Goal: Information Seeking & Learning: Learn about a topic

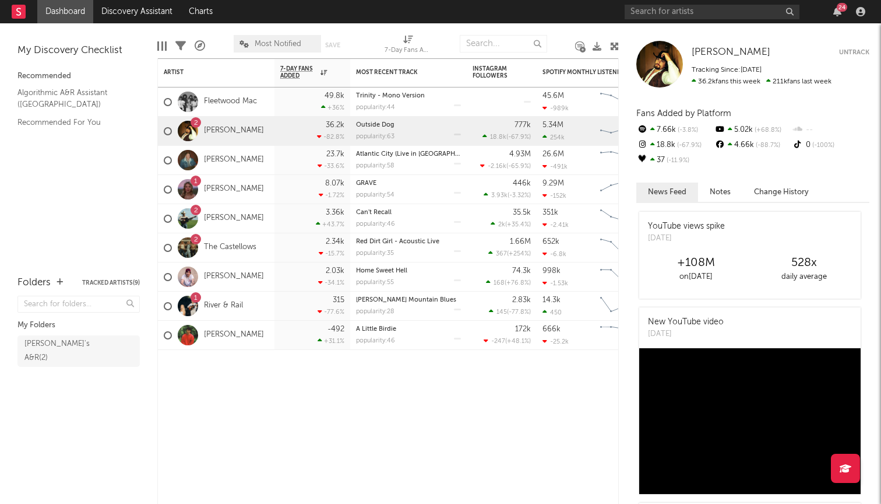
scroll to position [-1, 0]
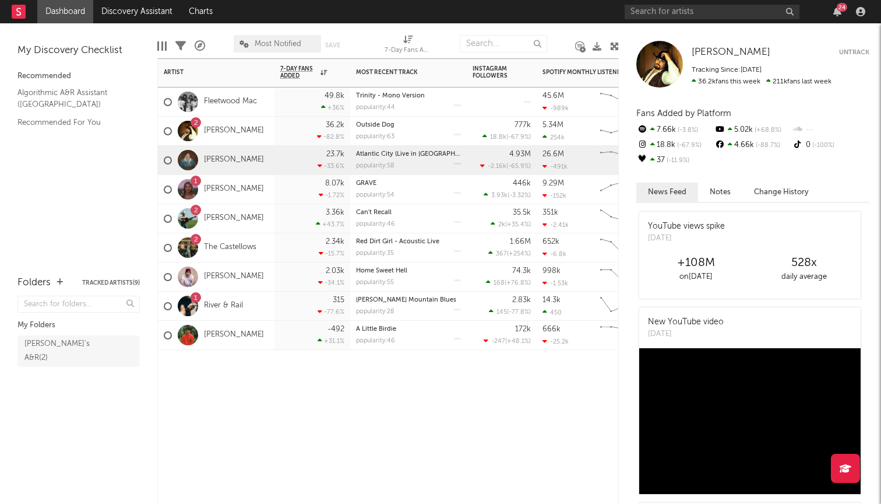
click at [268, 161] on div "Zach Bryan" at bounding box center [216, 160] width 117 height 29
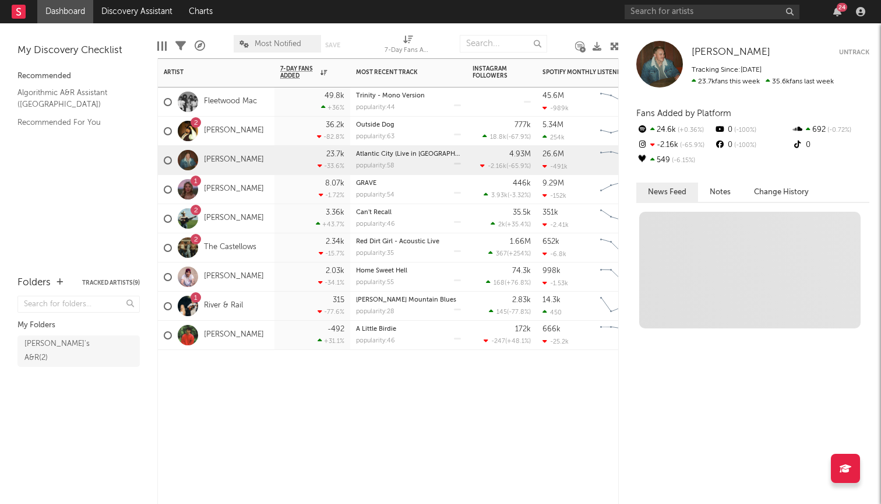
click at [259, 192] on div "1 Avery Anna" at bounding box center [216, 189] width 117 height 29
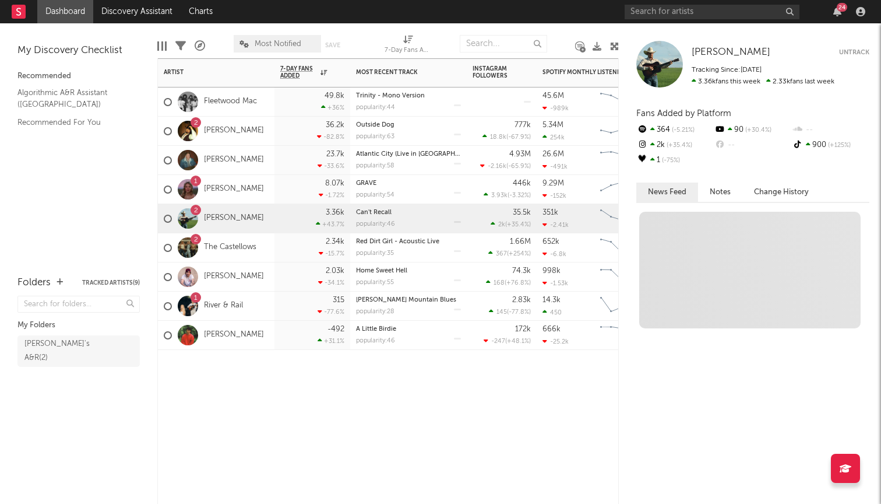
click at [252, 213] on div "2 Tyce Delk" at bounding box center [216, 218] width 117 height 29
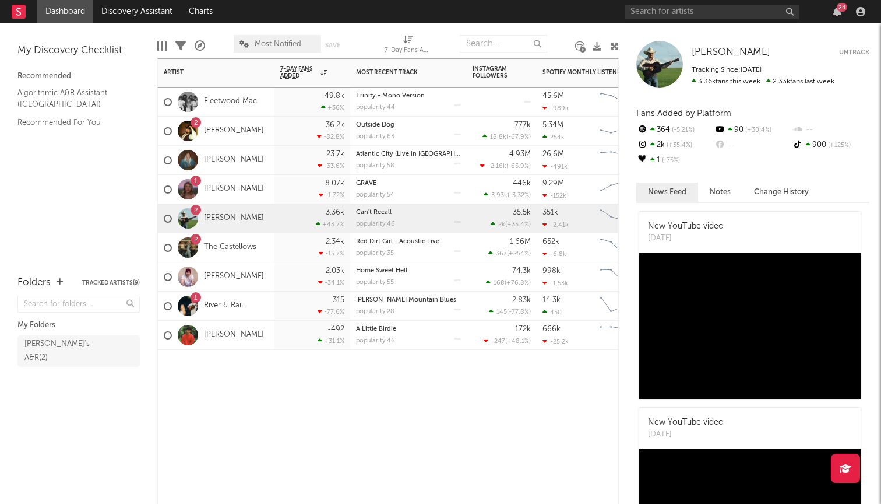
click at [271, 254] on div "2 The Castellows" at bounding box center [216, 247] width 117 height 29
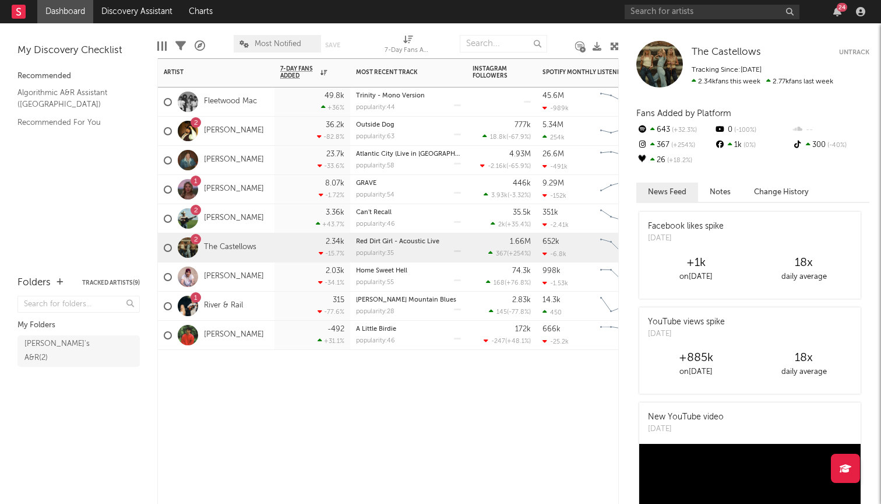
click at [266, 304] on div "1 River & Rail" at bounding box center [216, 305] width 117 height 29
click at [260, 251] on div "2 The Castellows" at bounding box center [216, 247] width 117 height 29
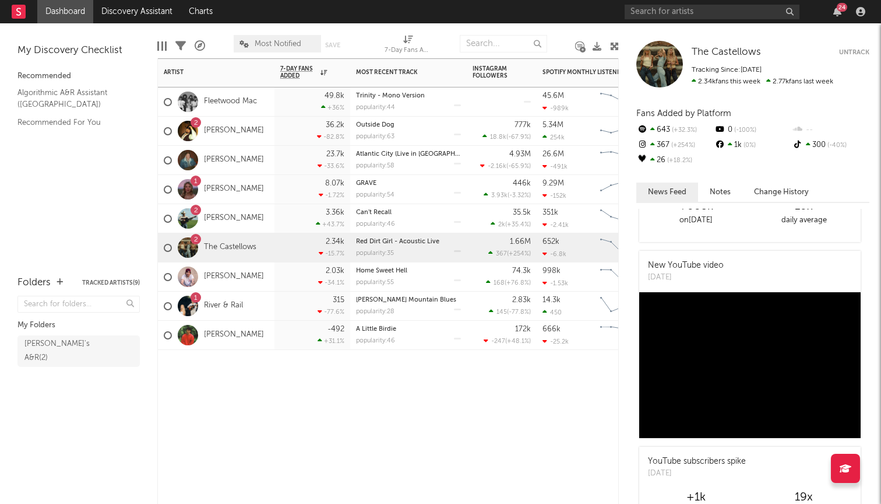
scroll to position [204, 0]
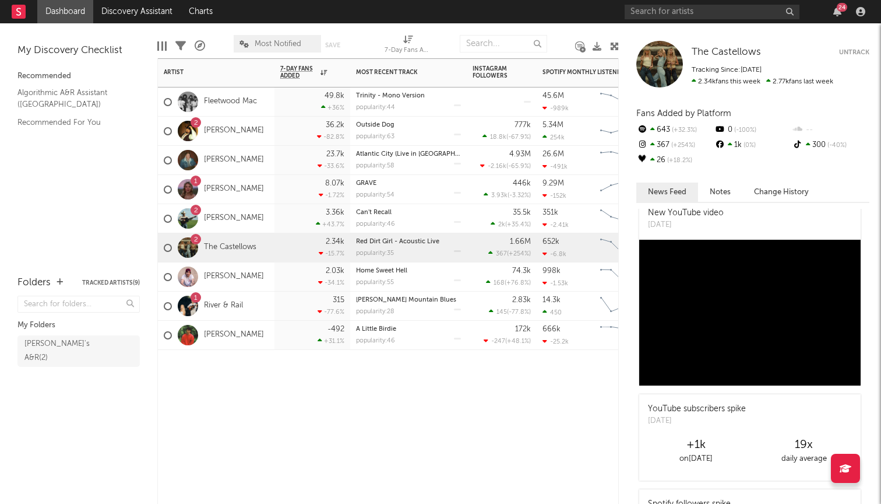
click at [262, 220] on div "2 Tyce Delk" at bounding box center [216, 218] width 117 height 29
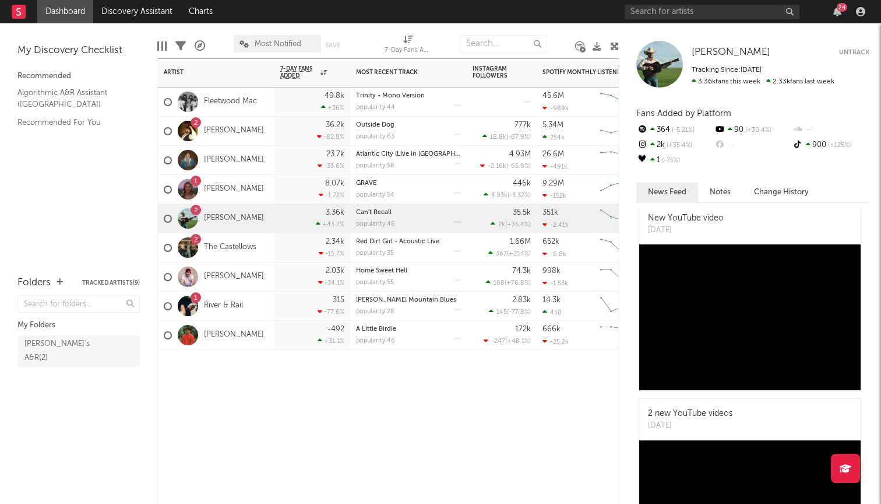
scroll to position [0, 0]
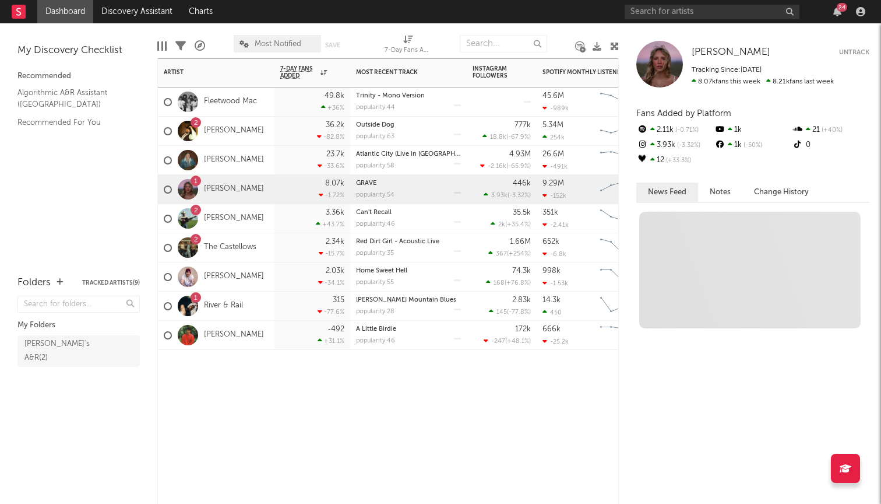
click at [256, 192] on div "1 Avery Anna" at bounding box center [216, 189] width 117 height 29
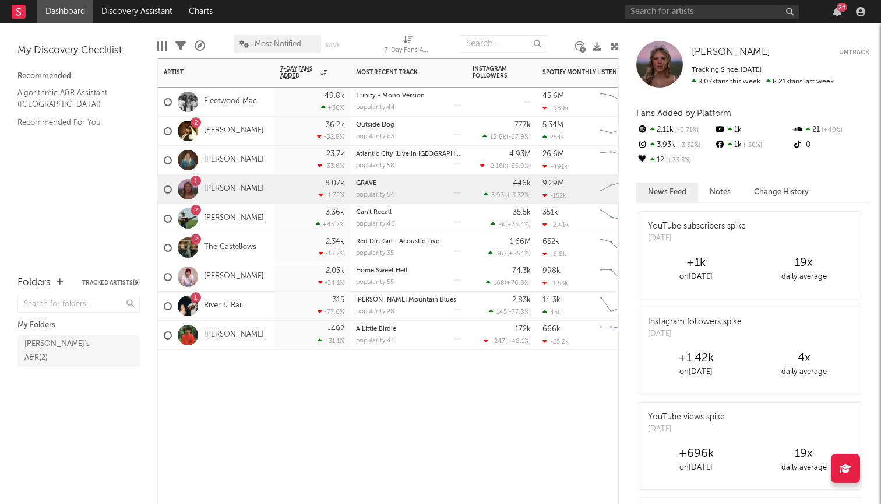
click at [279, 304] on div "315 -77.6 %" at bounding box center [313, 305] width 76 height 29
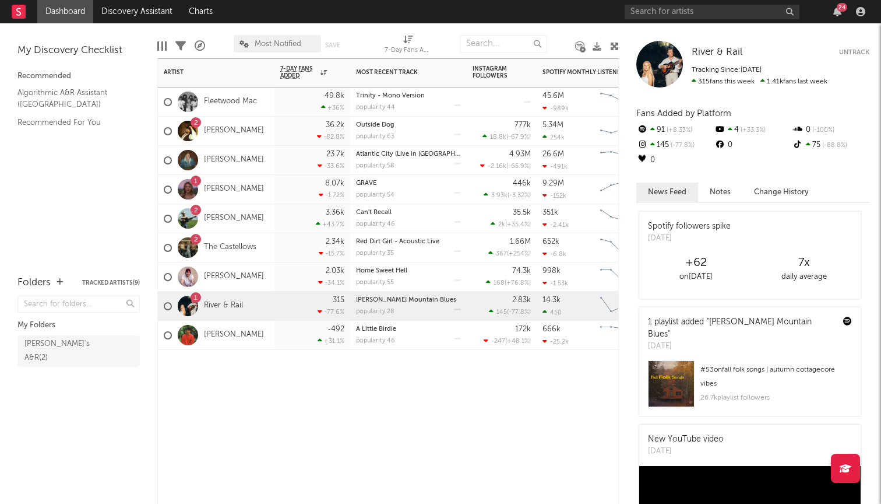
click at [276, 336] on div "-492 +31.1 %" at bounding box center [313, 335] width 76 height 29
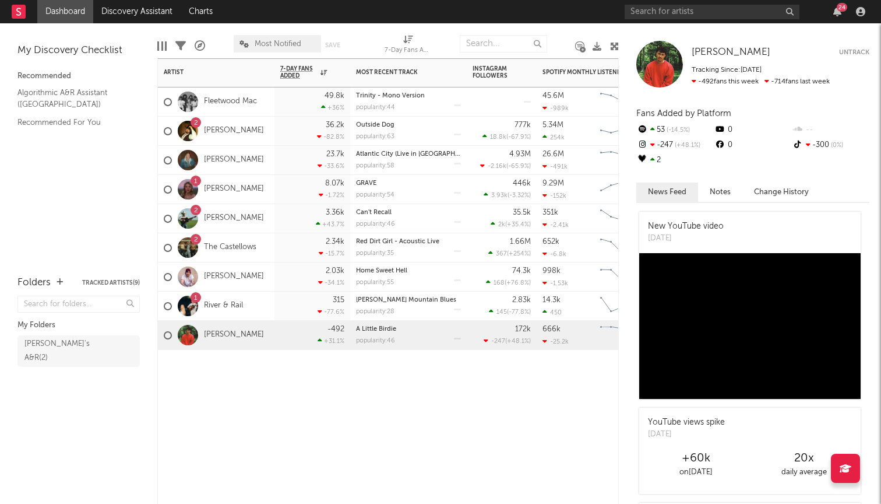
click at [402, 37] on span "7-Day Fans Added (7-Day Fans Added)" at bounding box center [408, 45] width 47 height 23
select select "-1"
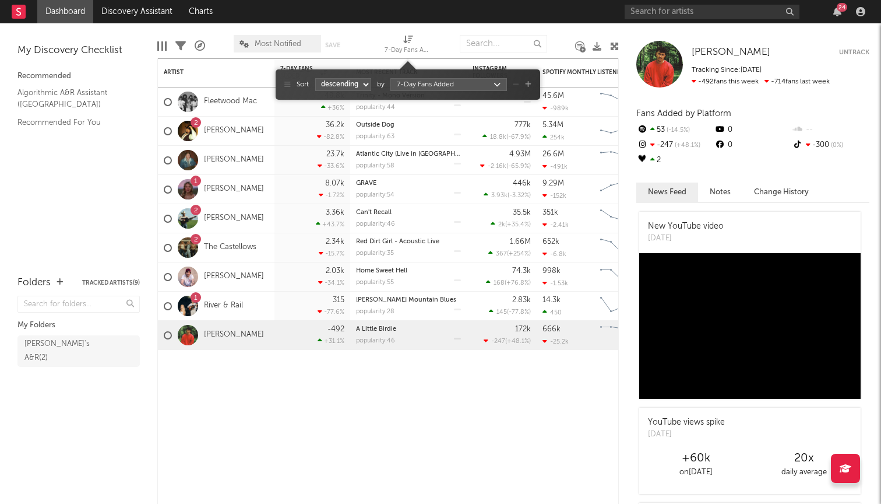
click at [428, 89] on body "Dashboard Discovery Assistant Charts 24 Notifications Settings Mark all as read…" at bounding box center [440, 252] width 881 height 504
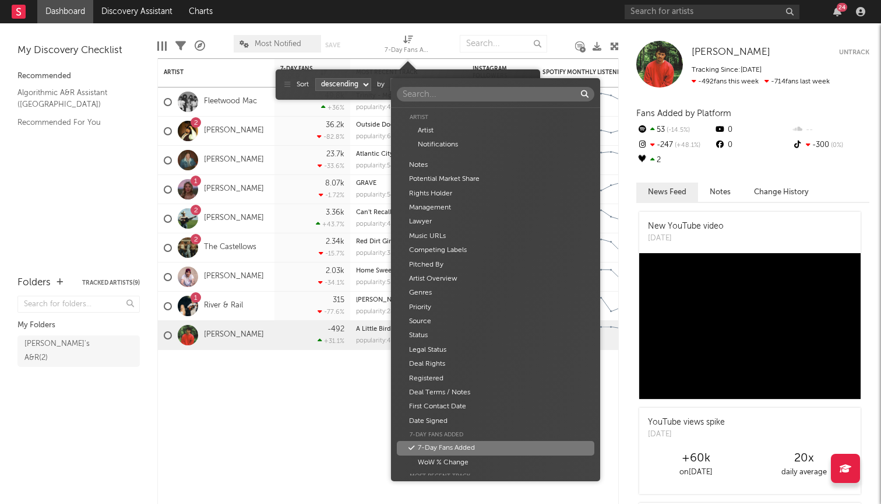
scroll to position [312, 0]
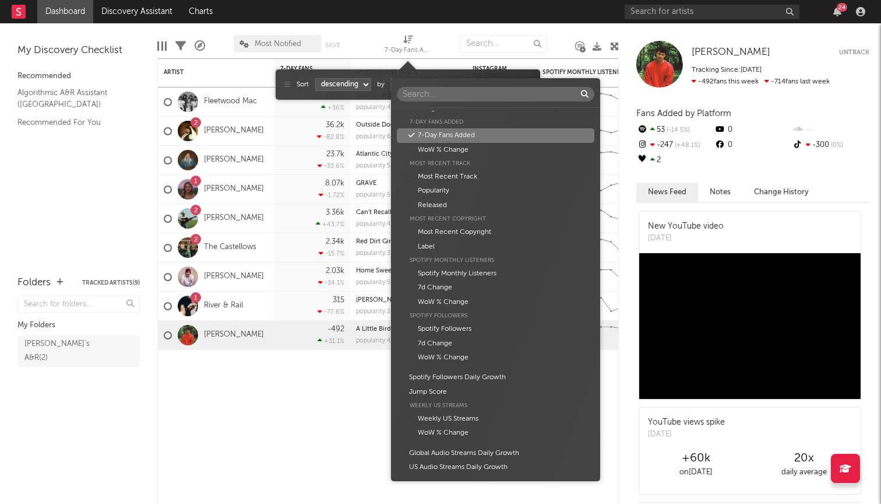
click at [428, 89] on input "text" at bounding box center [496, 94] width 198 height 15
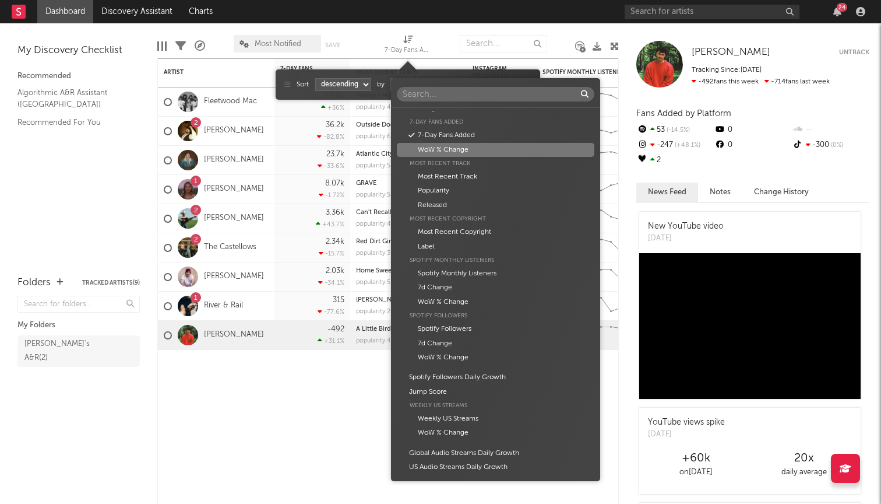
click at [431, 147] on div "WoW % Change" at bounding box center [496, 150] width 198 height 14
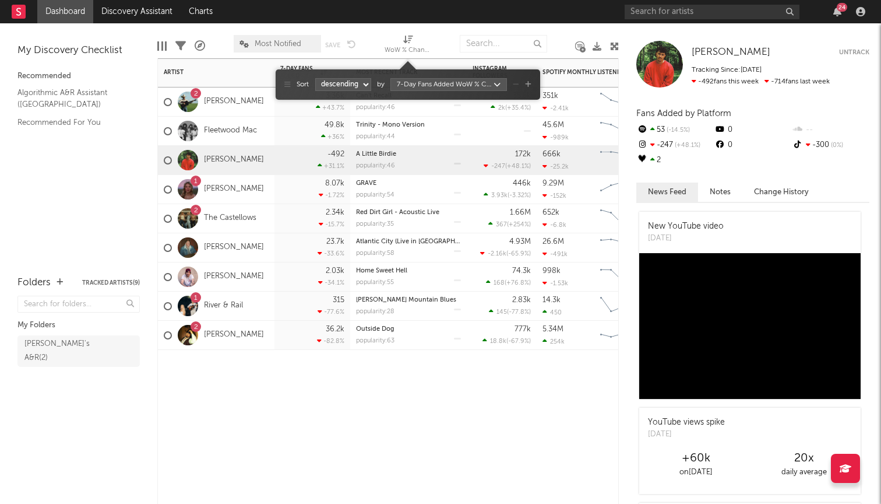
click at [296, 221] on div "2.34k -15.7 %" at bounding box center [312, 218] width 64 height 29
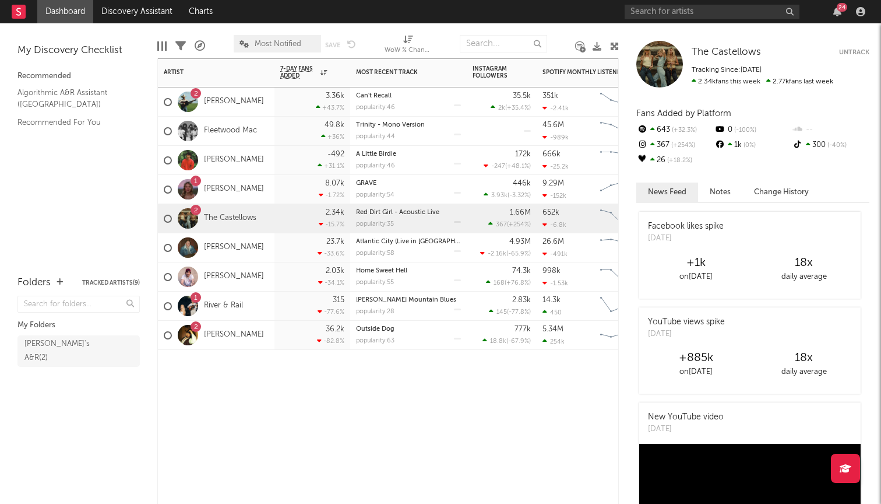
click at [276, 177] on div "8.07k -1.72 %" at bounding box center [313, 189] width 76 height 29
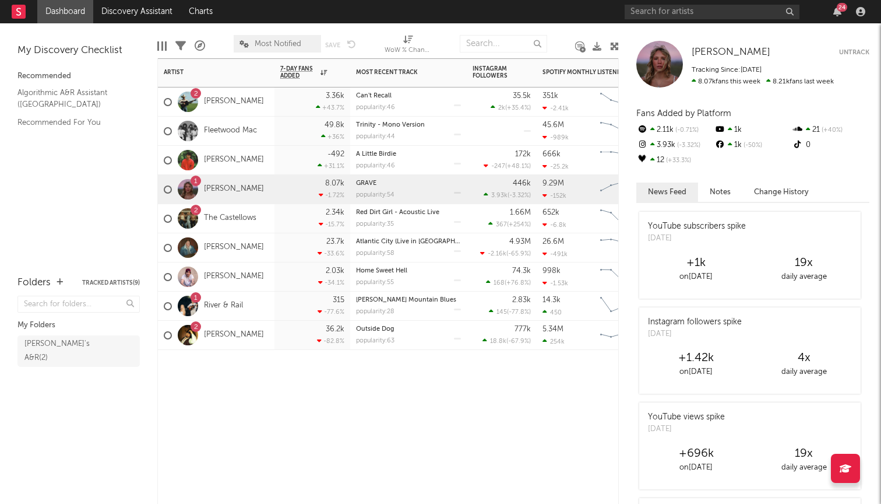
click at [269, 157] on div "Matt Schuster" at bounding box center [216, 160] width 117 height 29
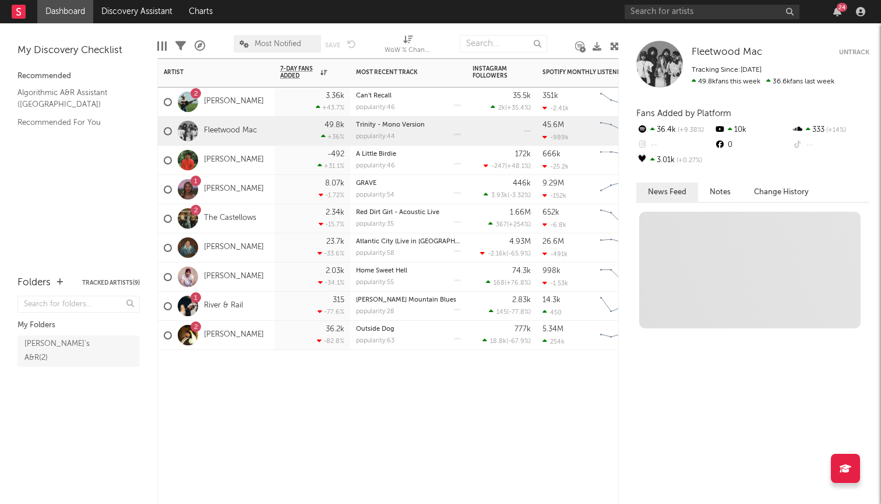
click at [268, 140] on div "Fleetwood Mac" at bounding box center [216, 131] width 117 height 29
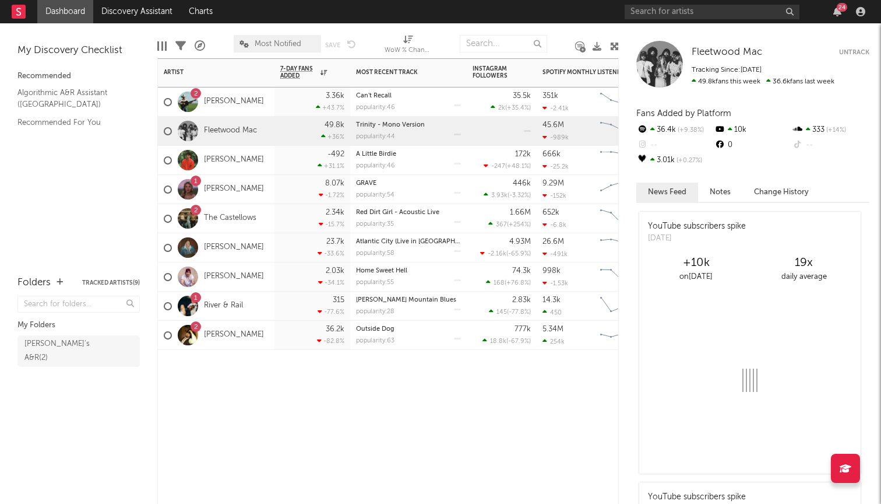
click at [268, 115] on div "2 Tyce Delk" at bounding box center [216, 101] width 117 height 29
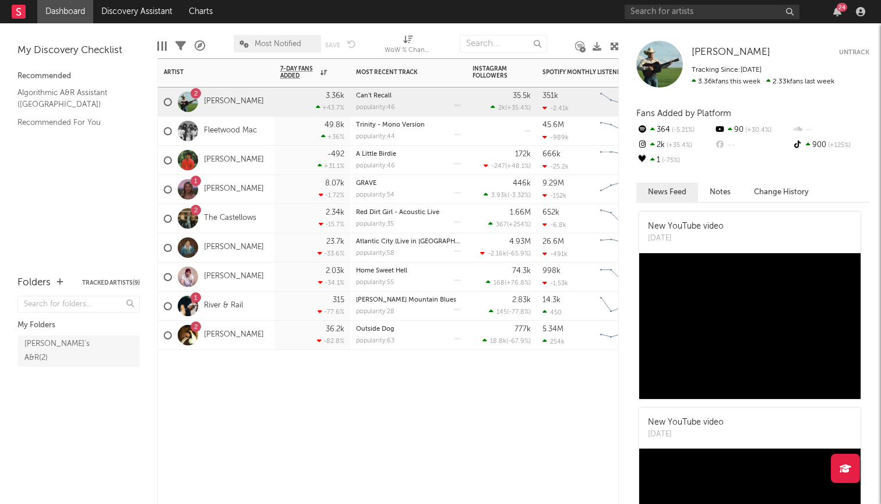
click at [285, 345] on div "36.2k -82.8 %" at bounding box center [312, 335] width 64 height 29
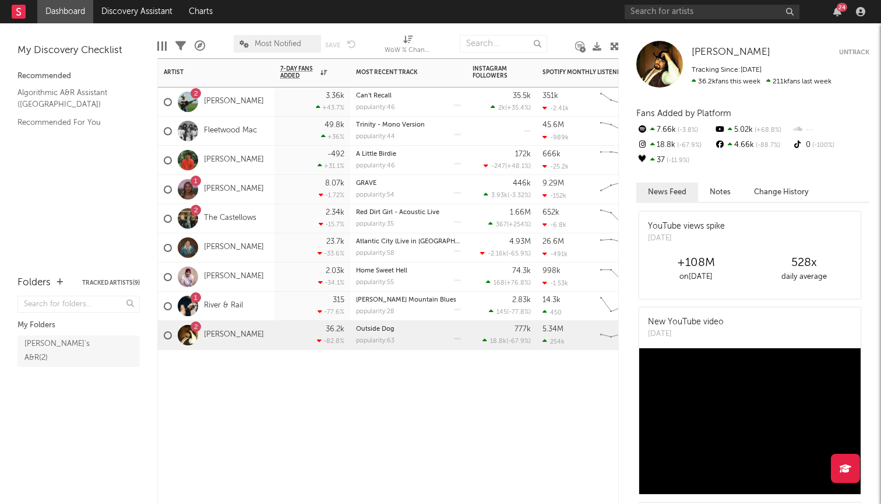
click at [276, 307] on div "315 -77.6 %" at bounding box center [313, 305] width 76 height 29
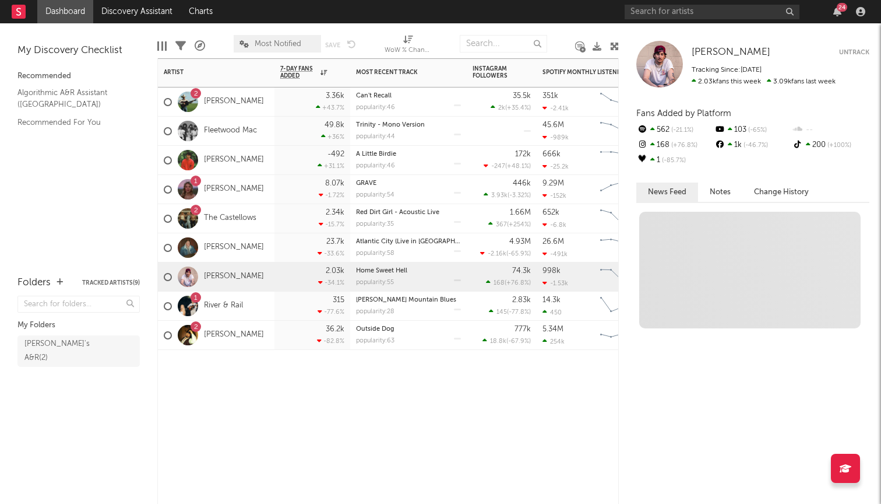
click at [272, 280] on div "[PERSON_NAME]" at bounding box center [216, 276] width 117 height 29
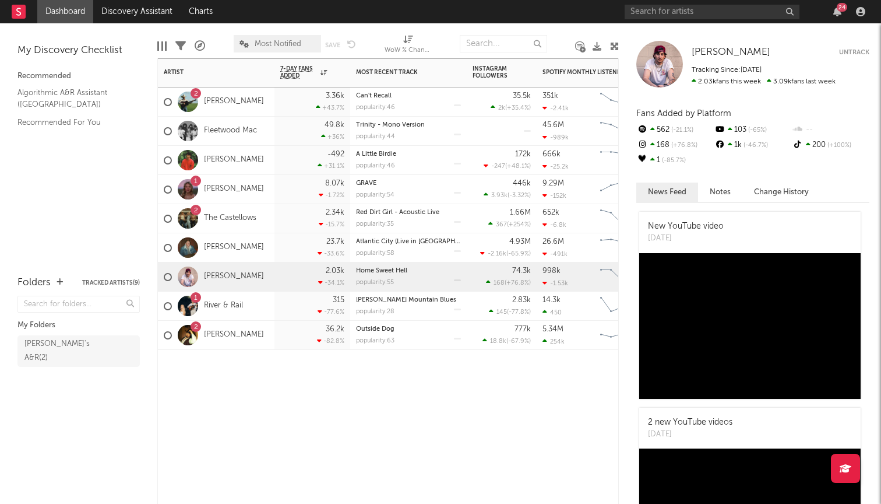
click at [266, 254] on div "Zach Bryan" at bounding box center [216, 247] width 117 height 29
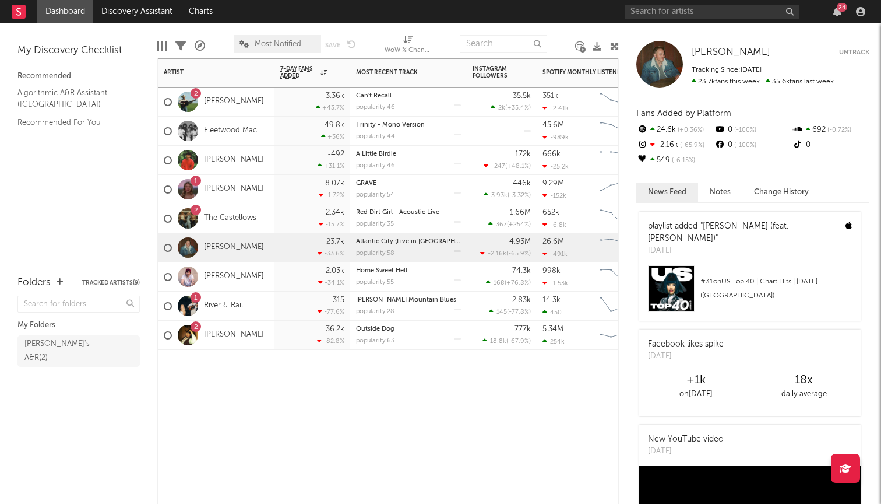
click at [272, 226] on div "2 The Castellows" at bounding box center [216, 218] width 117 height 29
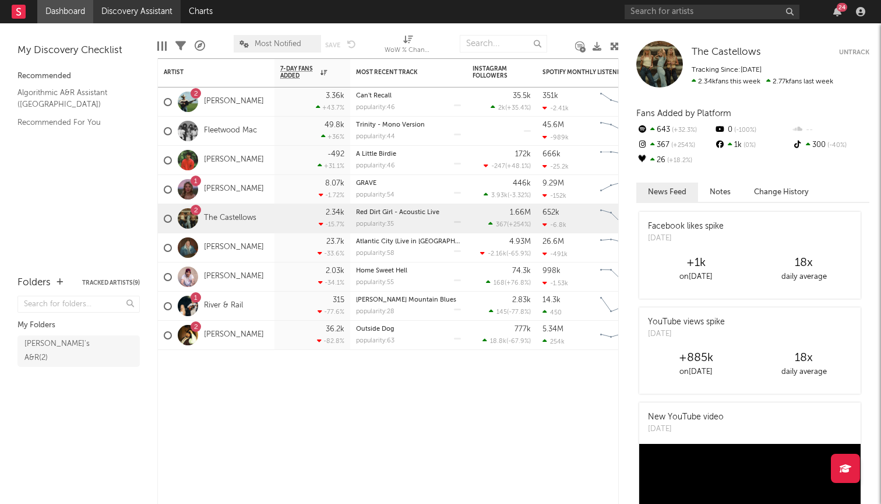
click at [135, 10] on link "Discovery Assistant" at bounding box center [136, 11] width 87 height 23
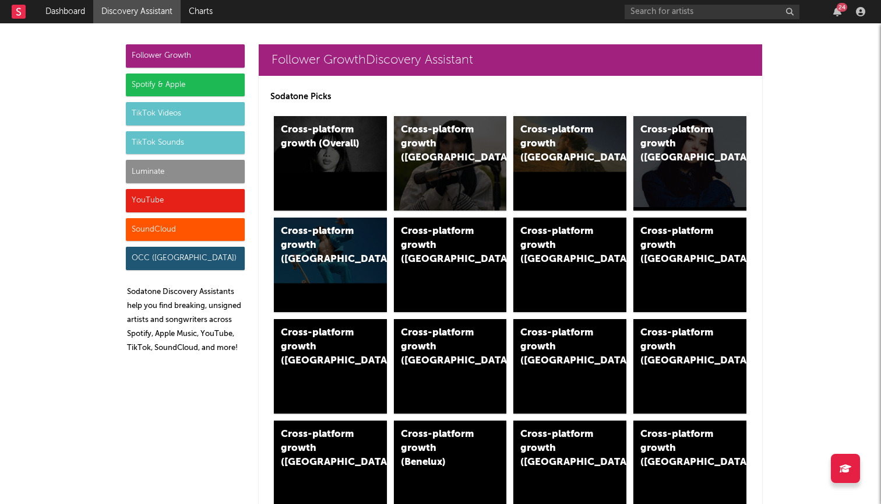
click at [178, 175] on div "Luminate" at bounding box center [185, 171] width 119 height 23
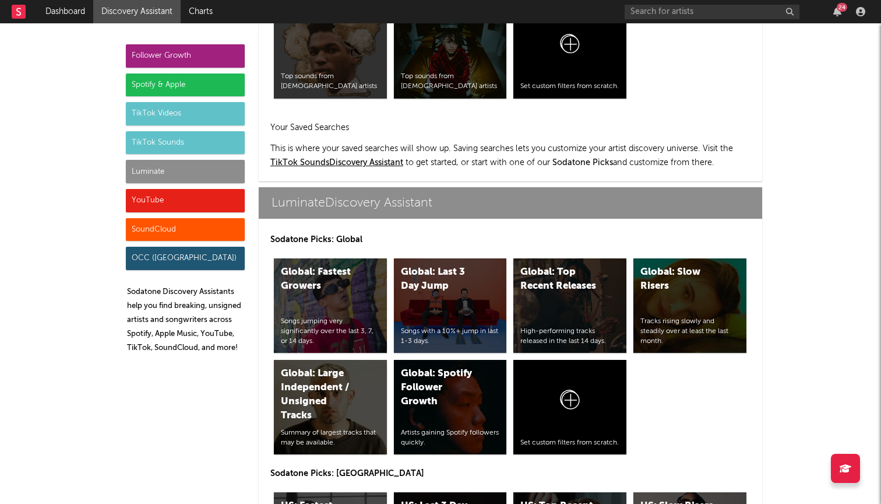
scroll to position [5090, 0]
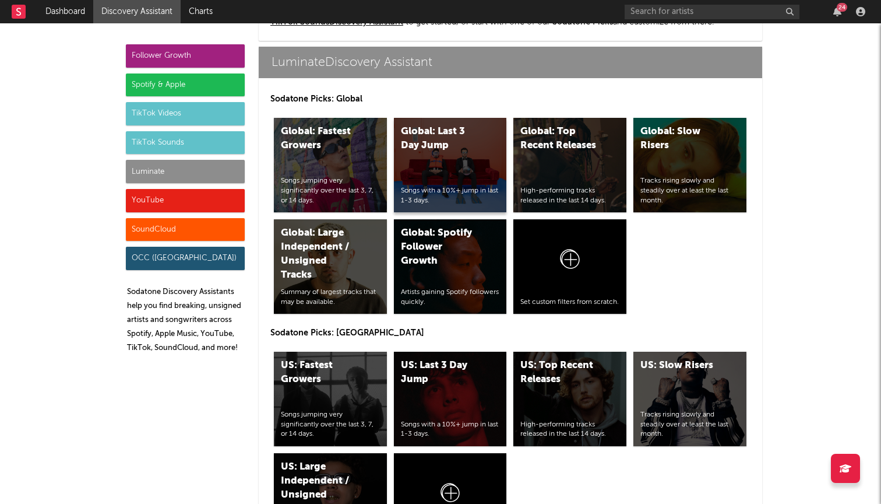
click at [462, 170] on div "Global: Last 3 Day Jump Songs with a 10%+ jump in last 1-3 days." at bounding box center [450, 165] width 113 height 94
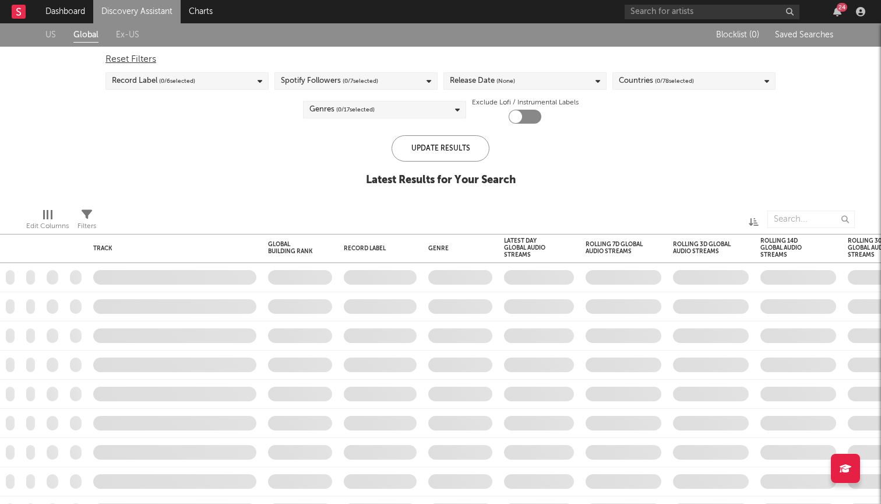
checkbox input "true"
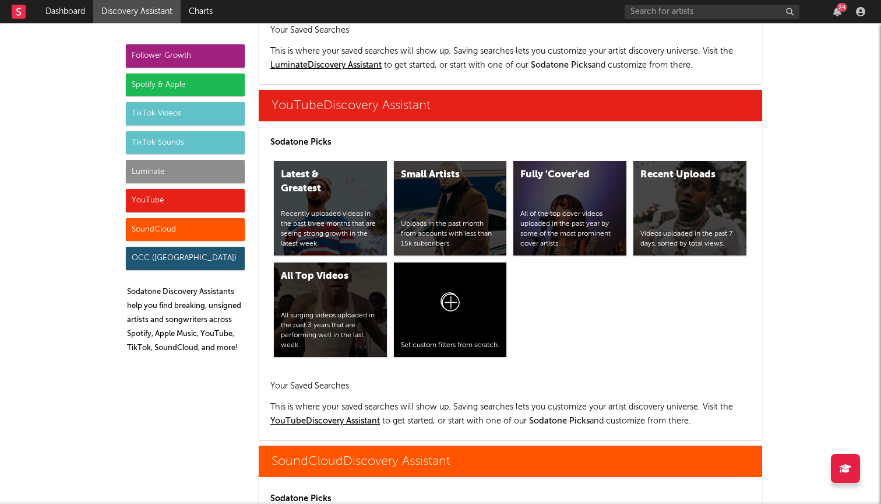
scroll to position [6510, 0]
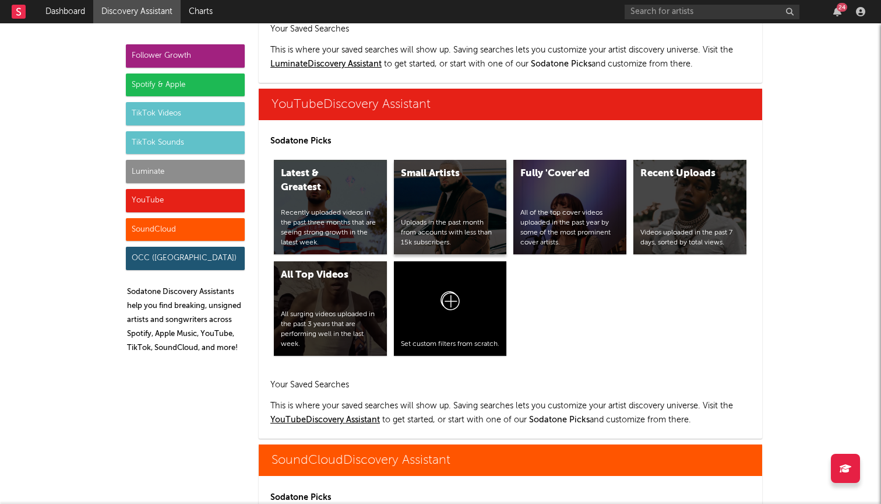
click at [432, 201] on div "Small Artists Uploads in the past month from accounts with less than 15k subscr…" at bounding box center [450, 207] width 113 height 94
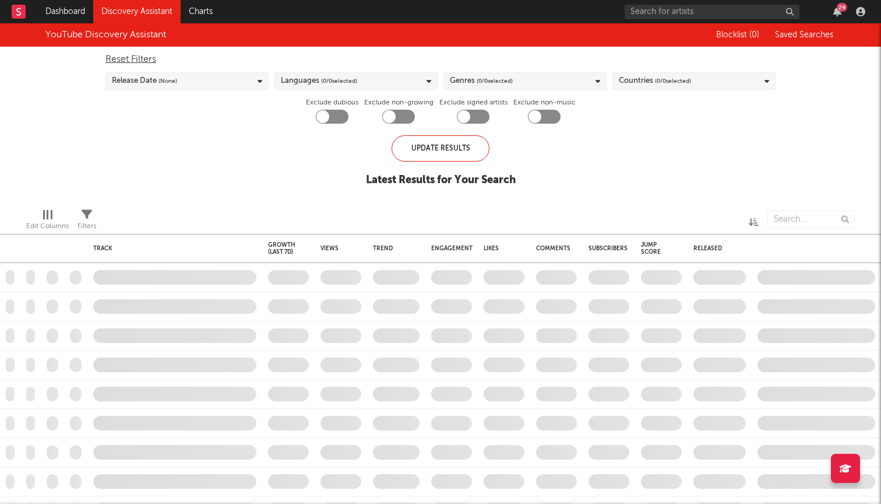
checkbox input "true"
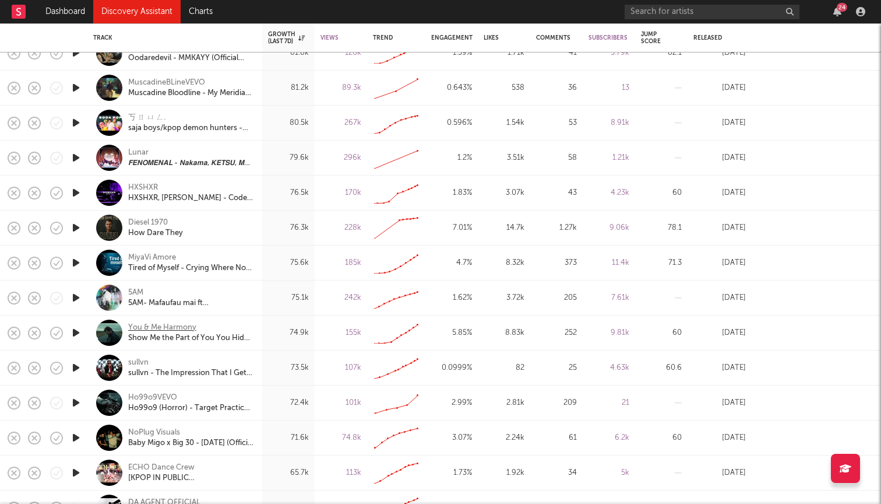
click at [155, 329] on div "You & Me Harmony" at bounding box center [162, 327] width 68 height 10
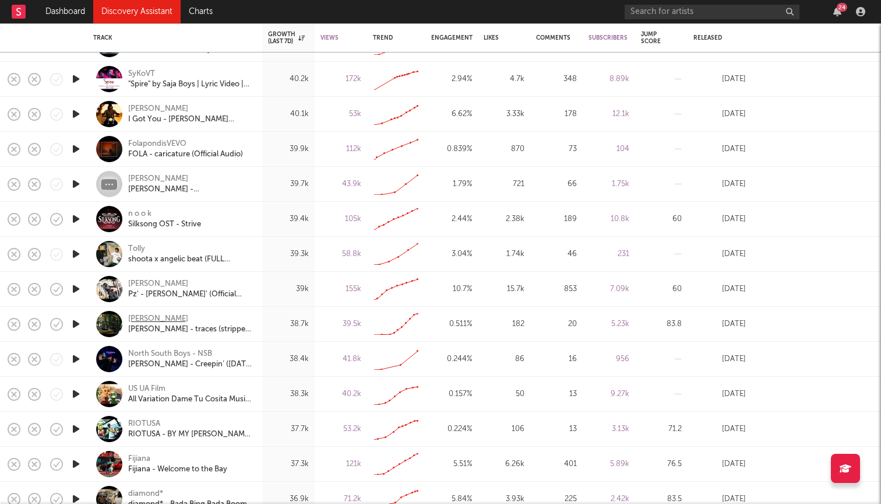
click at [139, 316] on div "Tyler Lewis" at bounding box center [158, 319] width 60 height 10
click at [83, 325] on div at bounding box center [75, 324] width 23 height 35
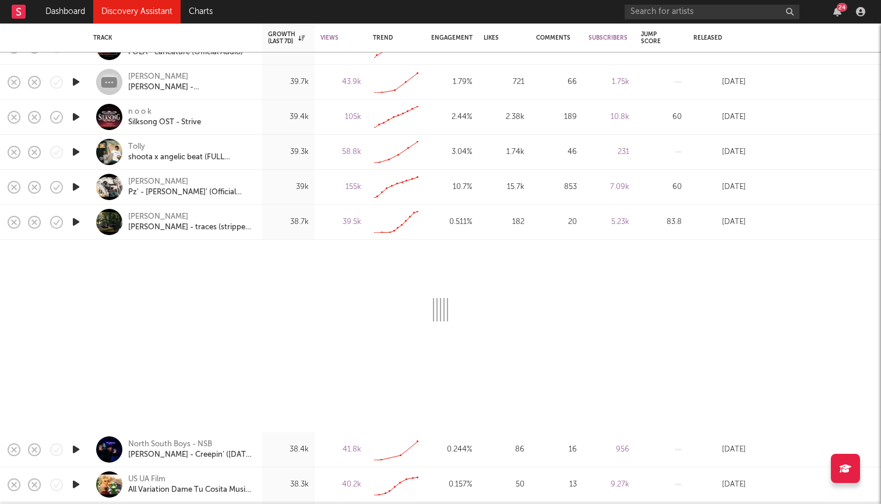
click at [76, 222] on icon "button" at bounding box center [76, 222] width 12 height 15
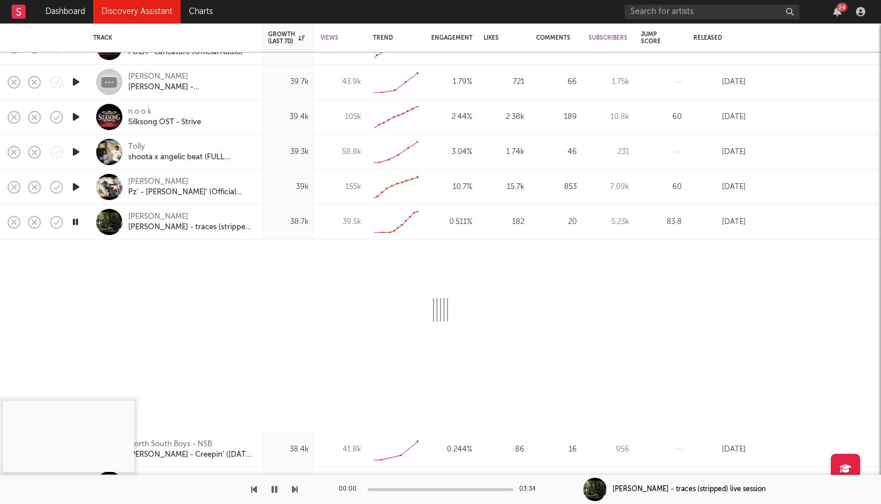
click at [76, 222] on icon "button" at bounding box center [75, 222] width 11 height 15
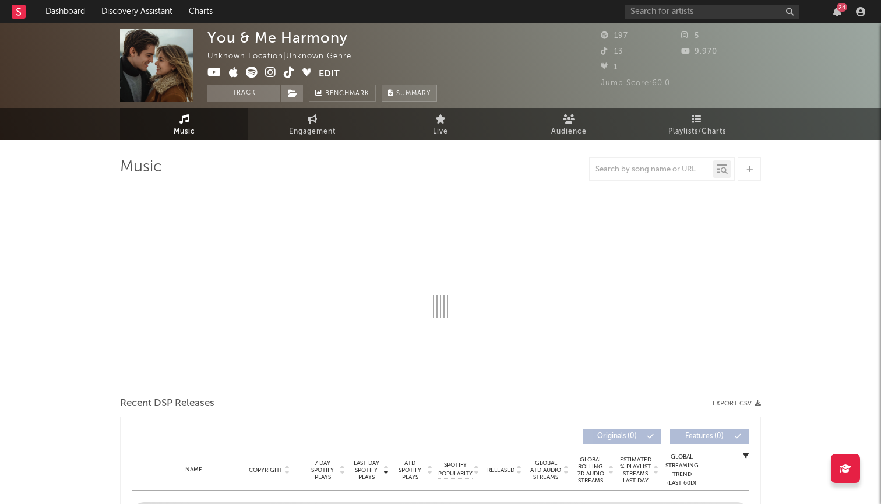
select select "1w"
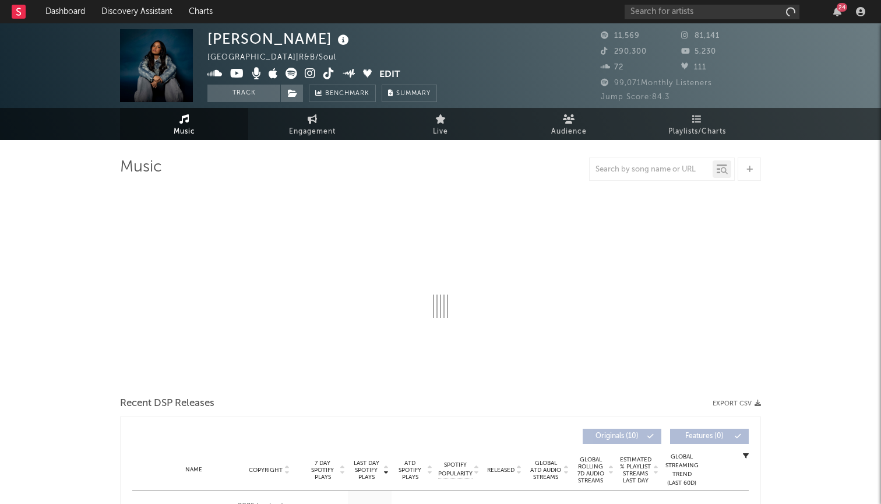
select select "6m"
